Goal: Book appointment/travel/reservation

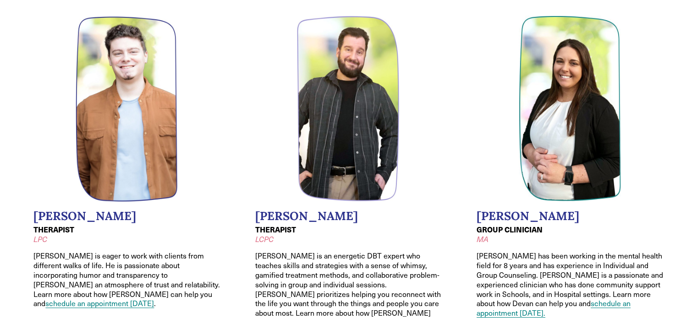
scroll to position [870, 0]
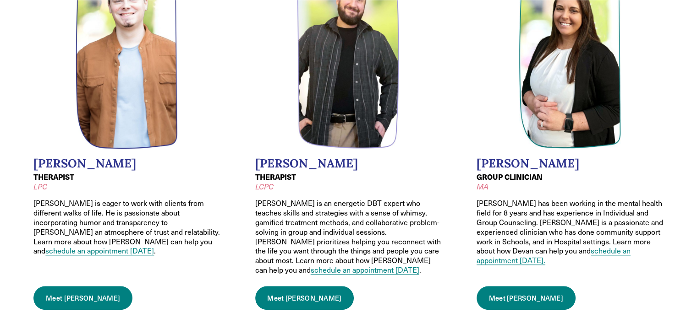
click at [90, 246] on link "schedule an appointment today" at bounding box center [99, 251] width 109 height 10
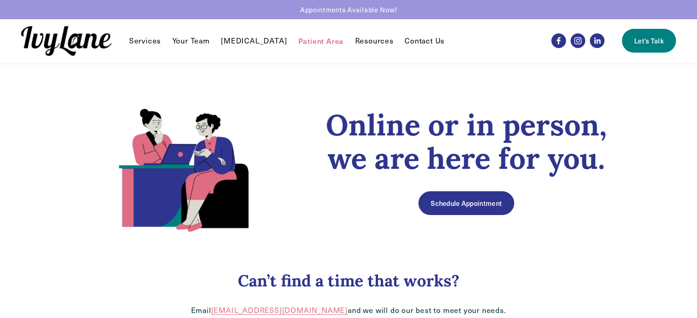
click at [482, 201] on link "Schedule Appointment" at bounding box center [465, 203] width 95 height 24
click at [189, 38] on link "Your Team" at bounding box center [191, 40] width 38 height 11
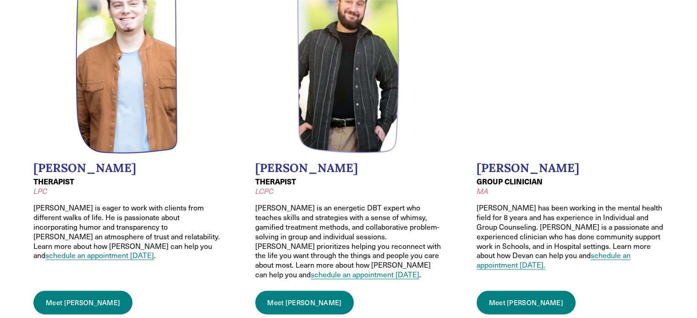
scroll to position [916, 0]
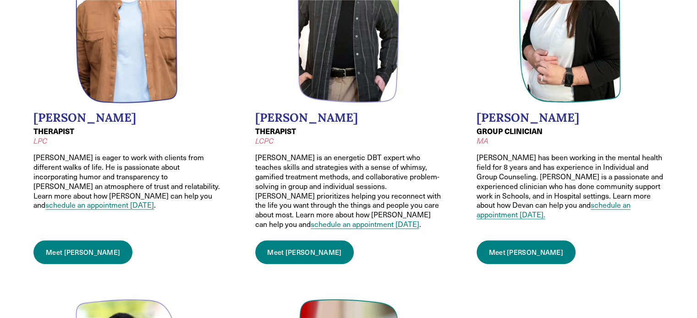
click at [81, 200] on link "schedule an appointment [DATE]" at bounding box center [99, 205] width 109 height 10
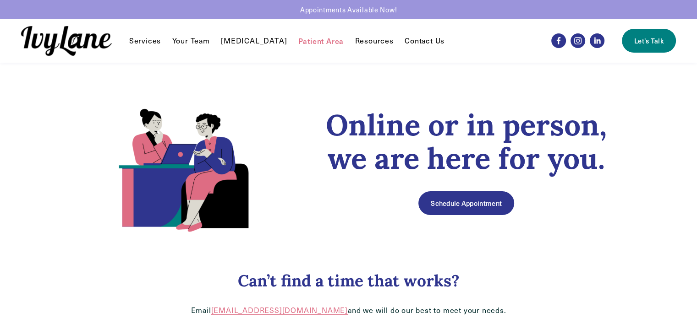
click at [463, 204] on link "Schedule Appointment" at bounding box center [465, 203] width 95 height 24
